Goal: Information Seeking & Learning: Learn about a topic

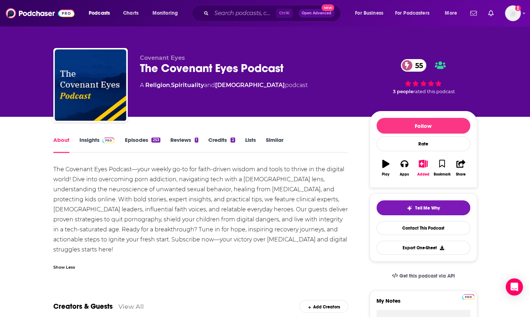
click at [240, 20] on div "Ctrl K Open Advanced New" at bounding box center [266, 13] width 149 height 16
click at [239, 13] on input "Search podcasts, credits, & more..." at bounding box center [244, 13] width 64 height 11
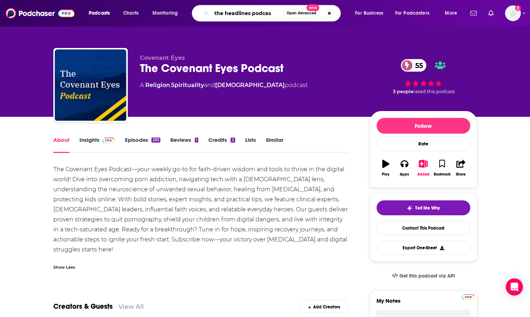
type input "the headlines podcast"
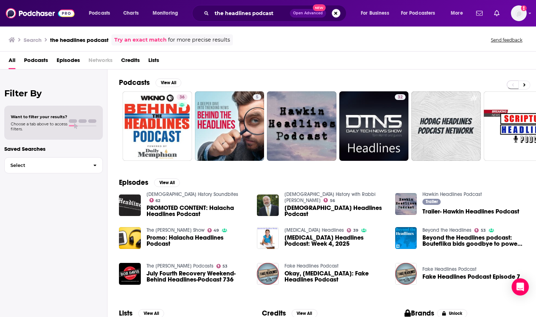
click at [245, 22] on div "Podcasts Charts Monitoring the headlines podcast Open Advanced New For Business…" at bounding box center [268, 13] width 536 height 27
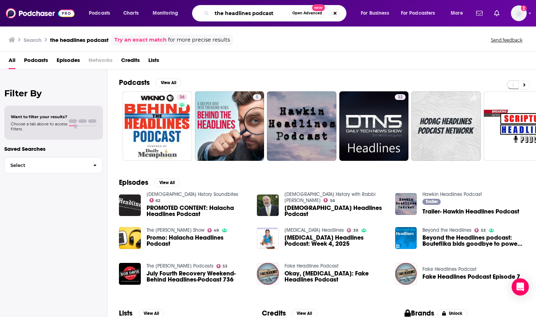
drag, startPoint x: 245, startPoint y: 22, endPoint x: 234, endPoint y: 9, distance: 17.1
click at [234, 9] on input "the headlines podcast" at bounding box center [250, 13] width 77 height 11
type input "beneath the headlines"
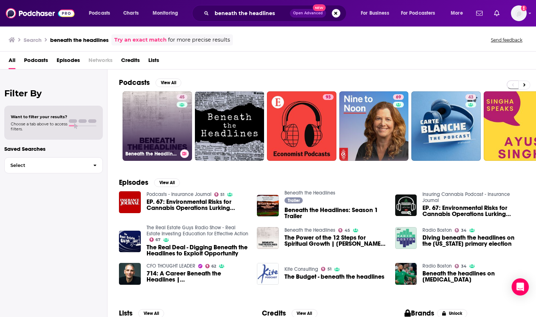
click at [156, 139] on link "45 Beneath the Headlines" at bounding box center [156, 125] width 69 height 69
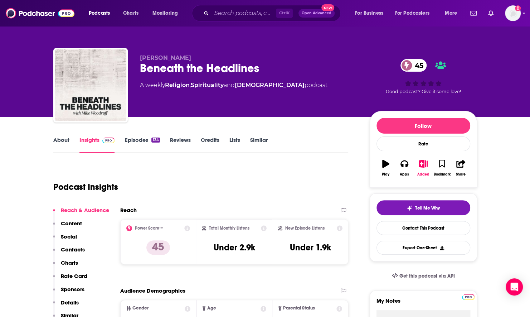
click at [57, 138] on link "About" at bounding box center [61, 144] width 16 height 16
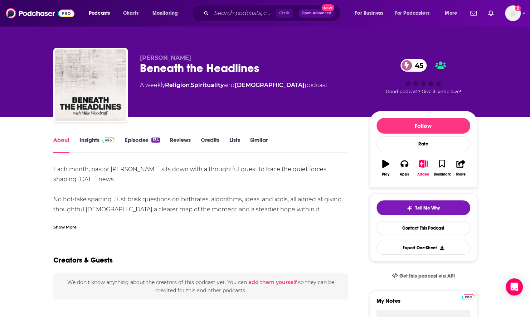
click at [59, 227] on div "Show More" at bounding box center [64, 226] width 23 height 7
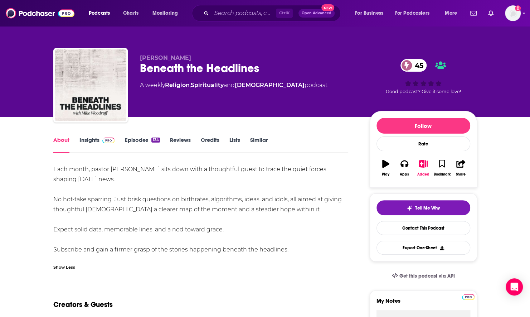
click at [100, 150] on link "Insights" at bounding box center [97, 144] width 35 height 16
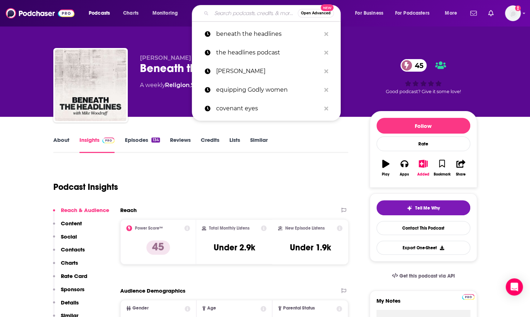
click at [246, 18] on input "Search podcasts, credits, & more..." at bounding box center [255, 13] width 86 height 11
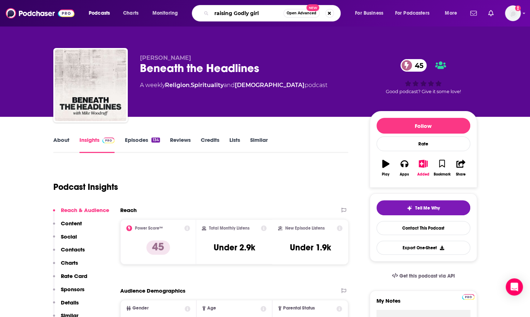
type input "raising Godly girls"
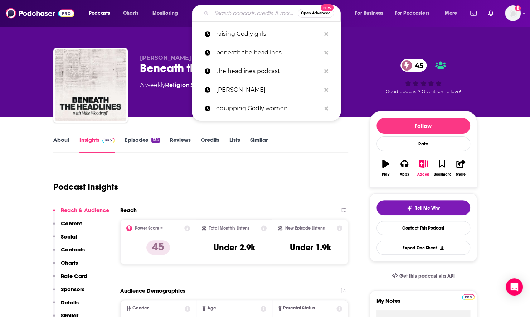
click at [231, 15] on input "Search podcasts, credits, & more..." at bounding box center [255, 13] width 86 height 11
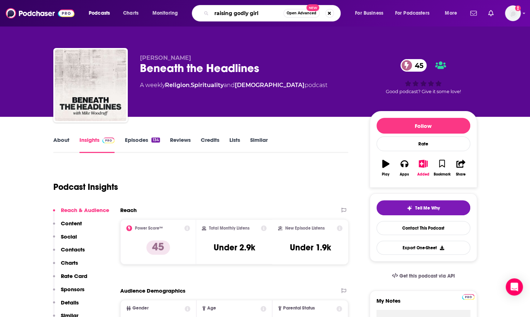
type input "raising godly girls"
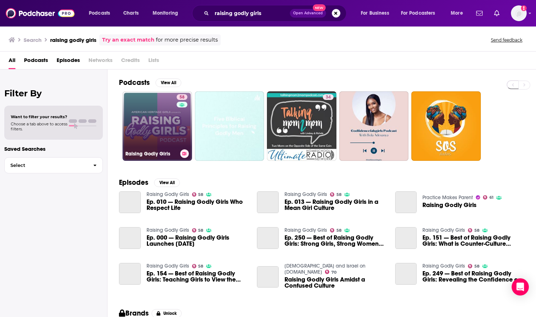
click at [130, 141] on link "58 Raising Godly Girls" at bounding box center [156, 125] width 69 height 69
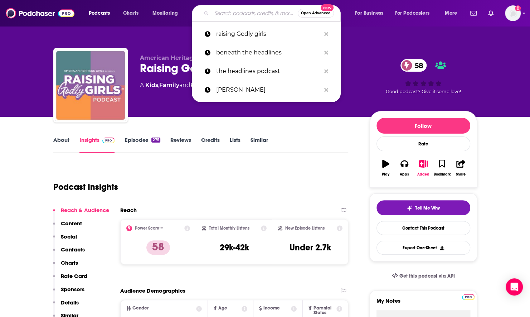
click at [230, 12] on input "Search podcasts, credits, & more..." at bounding box center [255, 13] width 86 height 11
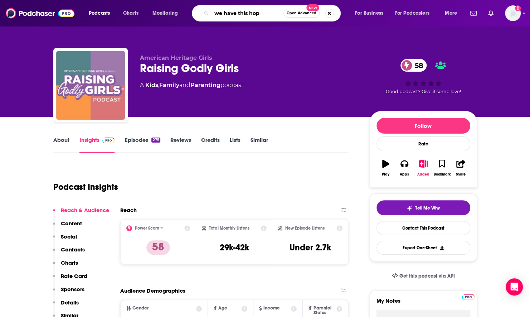
type input "we have this hope"
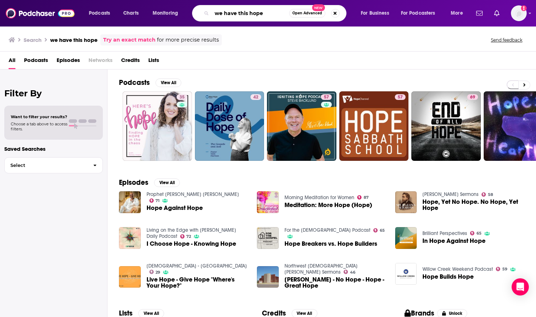
click at [214, 15] on input "we have this hope" at bounding box center [250, 13] width 77 height 11
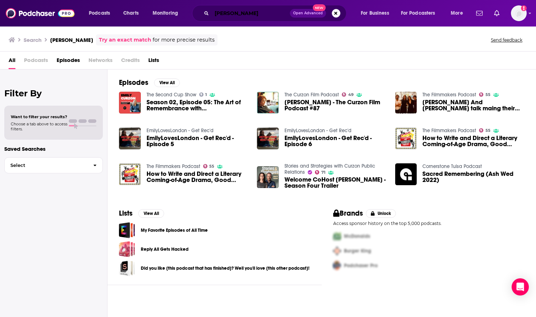
click at [253, 17] on input "[PERSON_NAME]" at bounding box center [251, 13] width 78 height 11
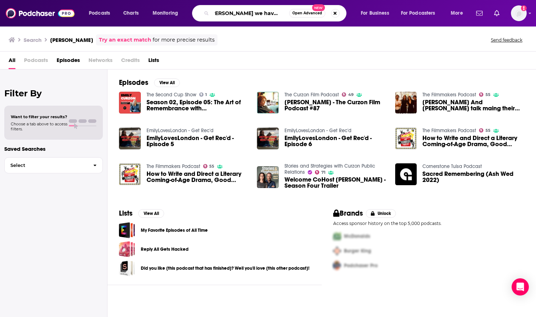
scroll to position [0, 11]
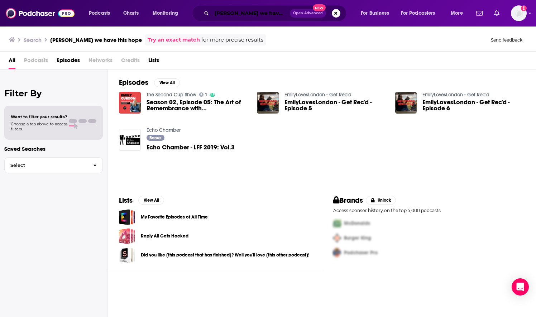
click at [245, 13] on input "[PERSON_NAME] we have this hope" at bounding box center [251, 13] width 78 height 11
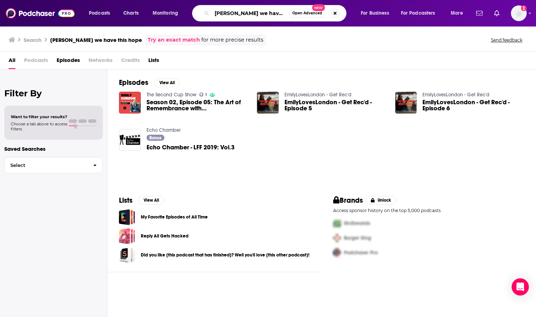
click at [245, 13] on input "[PERSON_NAME] we have this hope" at bounding box center [250, 13] width 77 height 11
drag, startPoint x: 221, startPoint y: 16, endPoint x: 213, endPoint y: 18, distance: 7.7
click at [213, 18] on input "deconstruction, motherhood, adn other really normal things" at bounding box center [250, 13] width 77 height 11
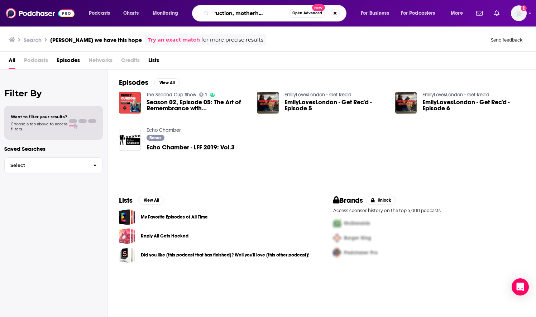
type input "deconstruction, motherhood, and other really normal things"
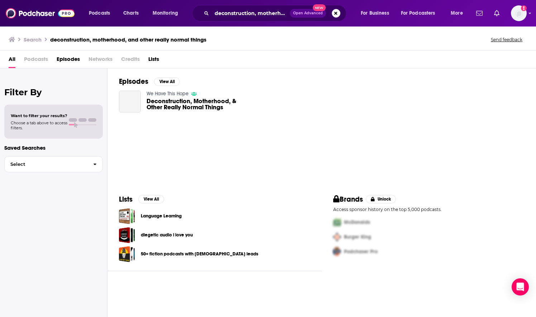
click at [211, 104] on span "Deconstruction, Motherhood, & Other Really Normal Things" at bounding box center [197, 104] width 102 height 12
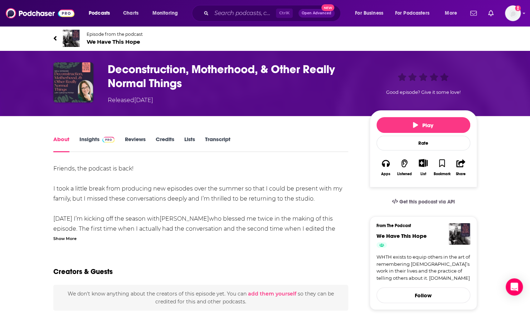
click at [130, 30] on link "Episode from the podcast We Have This Hope" at bounding box center [159, 38] width 212 height 17
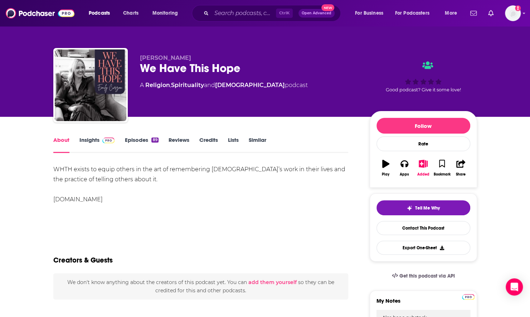
click at [92, 136] on link "Insights" at bounding box center [97, 144] width 35 height 16
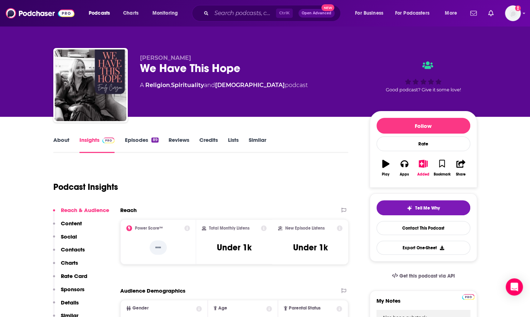
click at [141, 143] on link "Episodes 89" at bounding box center [142, 144] width 34 height 16
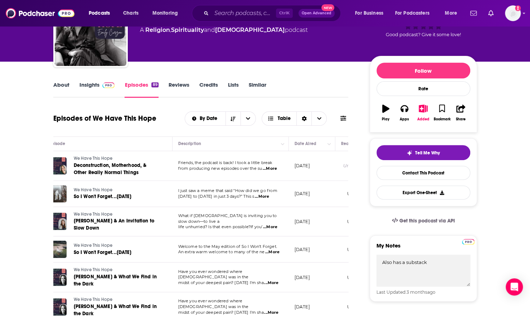
scroll to position [72, 0]
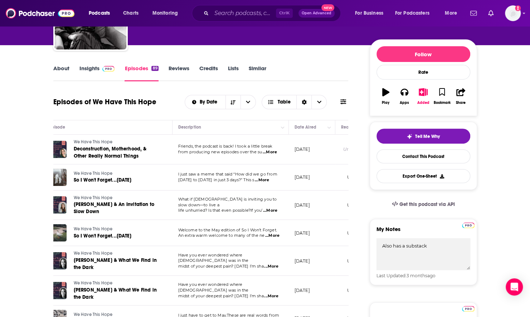
click at [272, 151] on span "...More" at bounding box center [270, 152] width 14 height 6
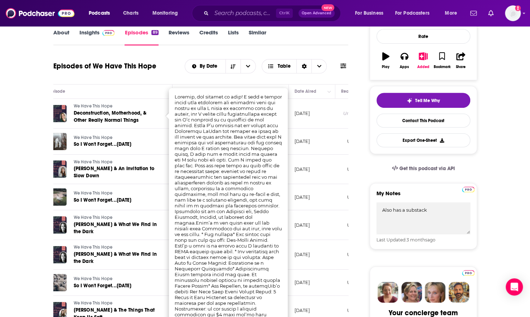
scroll to position [143, 0]
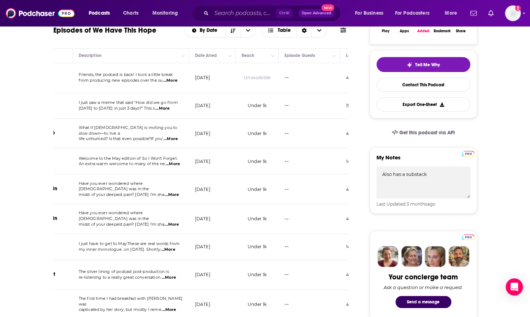
scroll to position [0, 127]
